Goal: Transaction & Acquisition: Purchase product/service

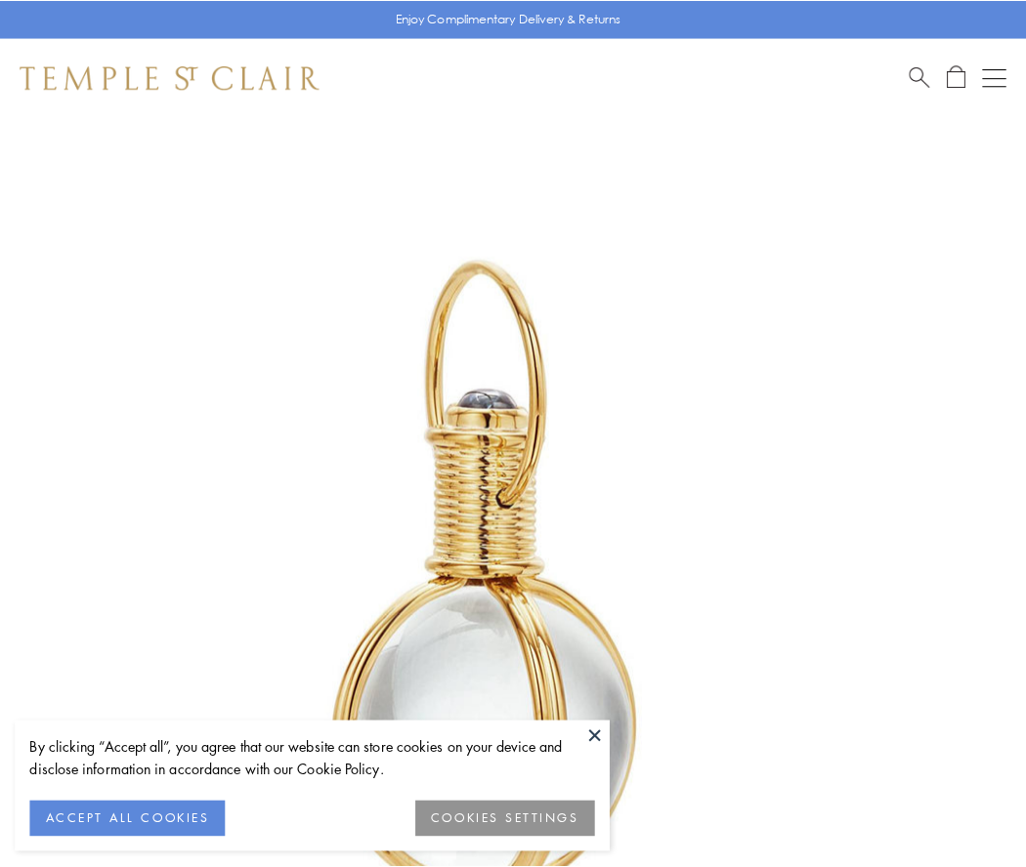
scroll to position [510, 0]
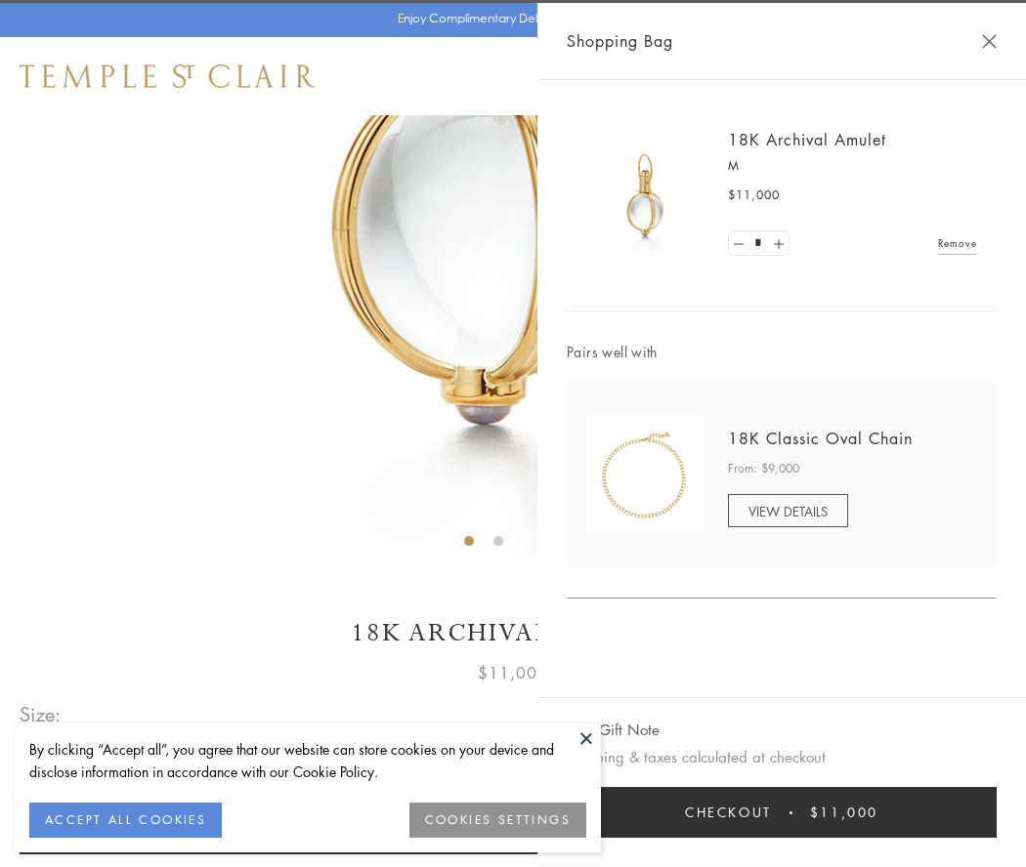
click at [781, 813] on button "Checkout $11,000" at bounding box center [781, 812] width 430 height 51
